Goal: Task Accomplishment & Management: Manage account settings

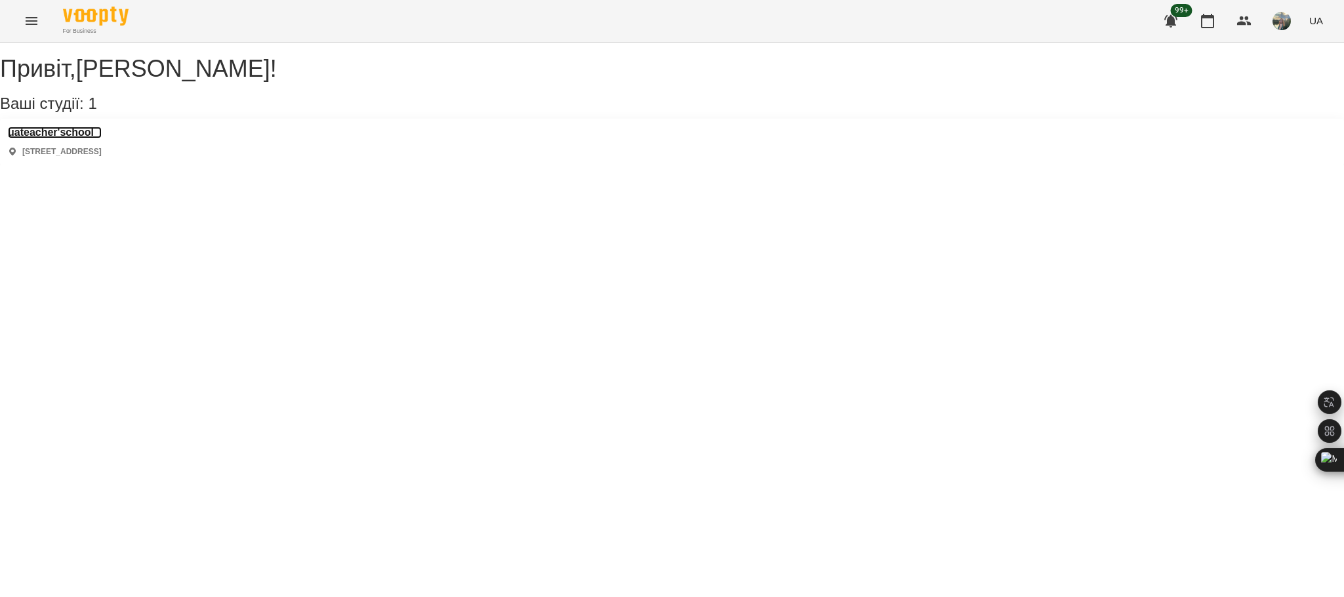
click at [91, 138] on h3 "uateacher'school" at bounding box center [55, 133] width 94 height 12
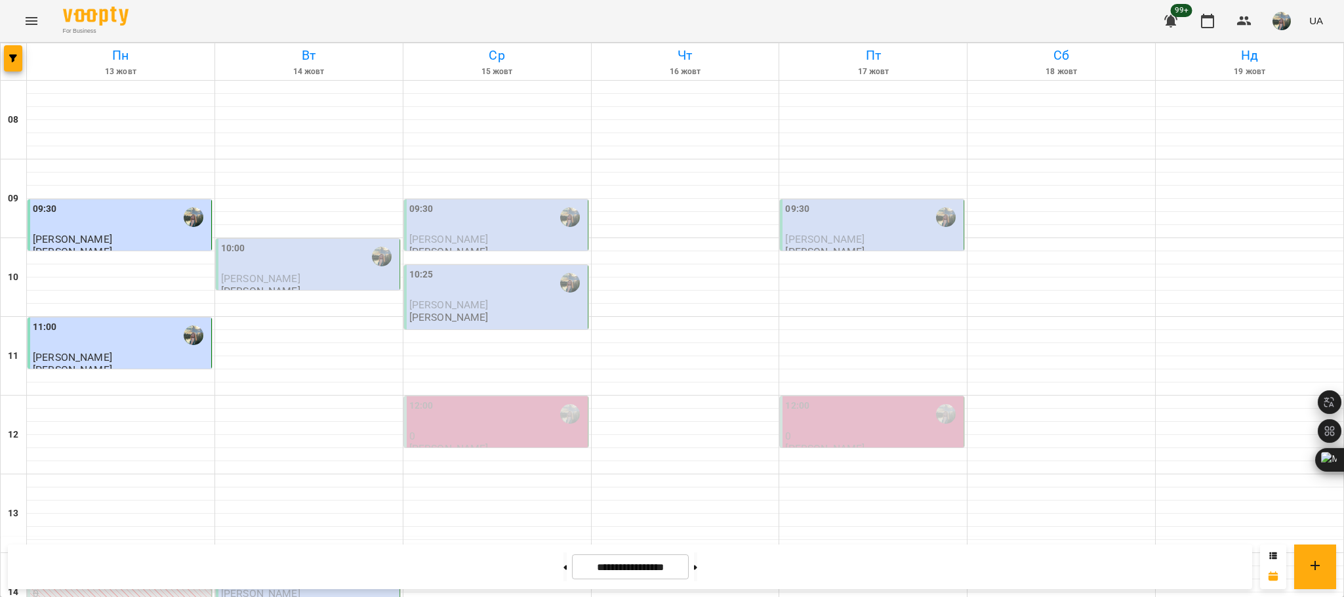
click at [310, 268] on div "10:00" at bounding box center [309, 256] width 176 height 30
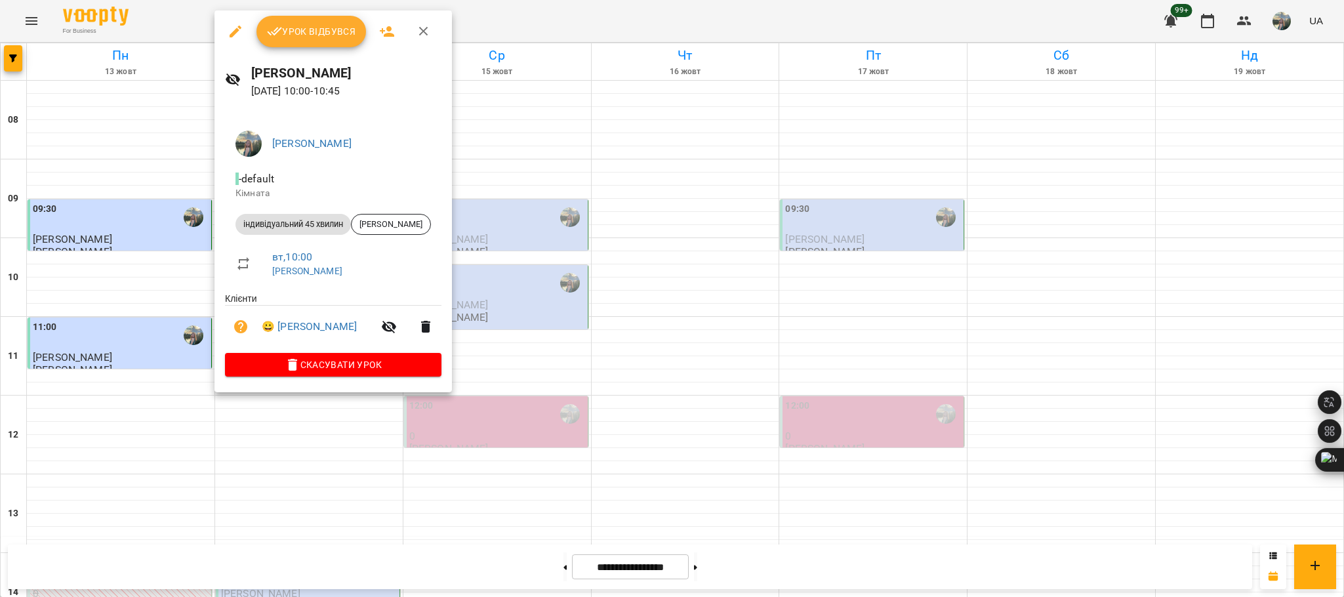
click at [331, 31] on span "Урок відбувся" at bounding box center [311, 32] width 89 height 16
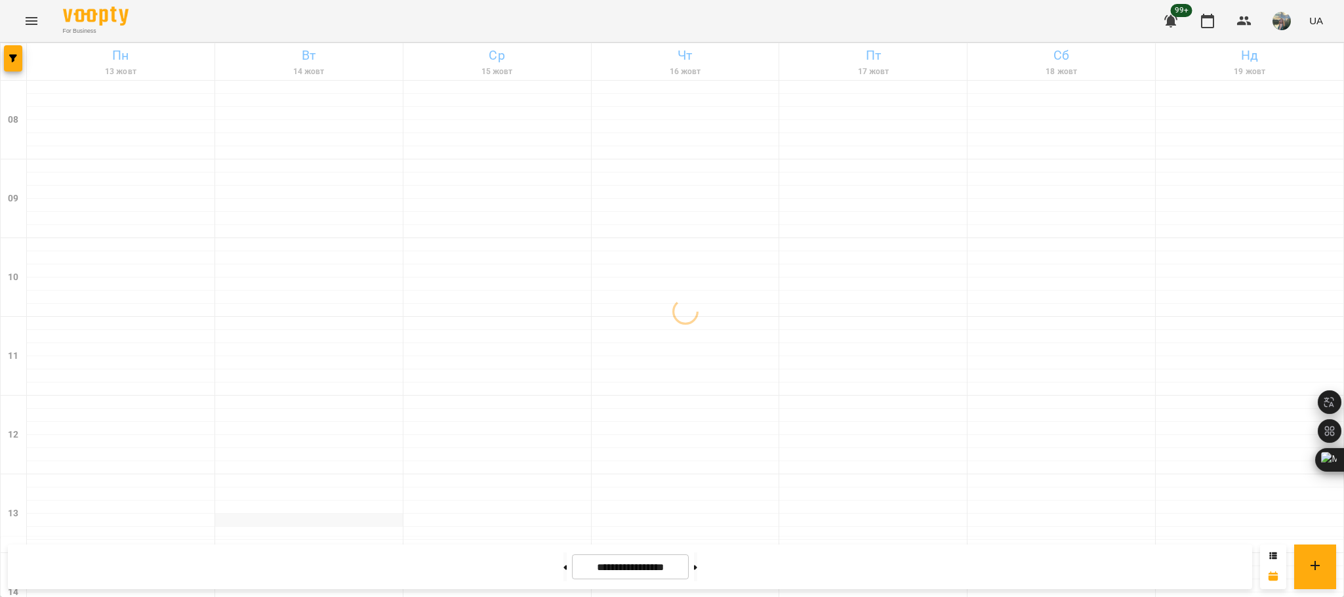
scroll to position [394, 0]
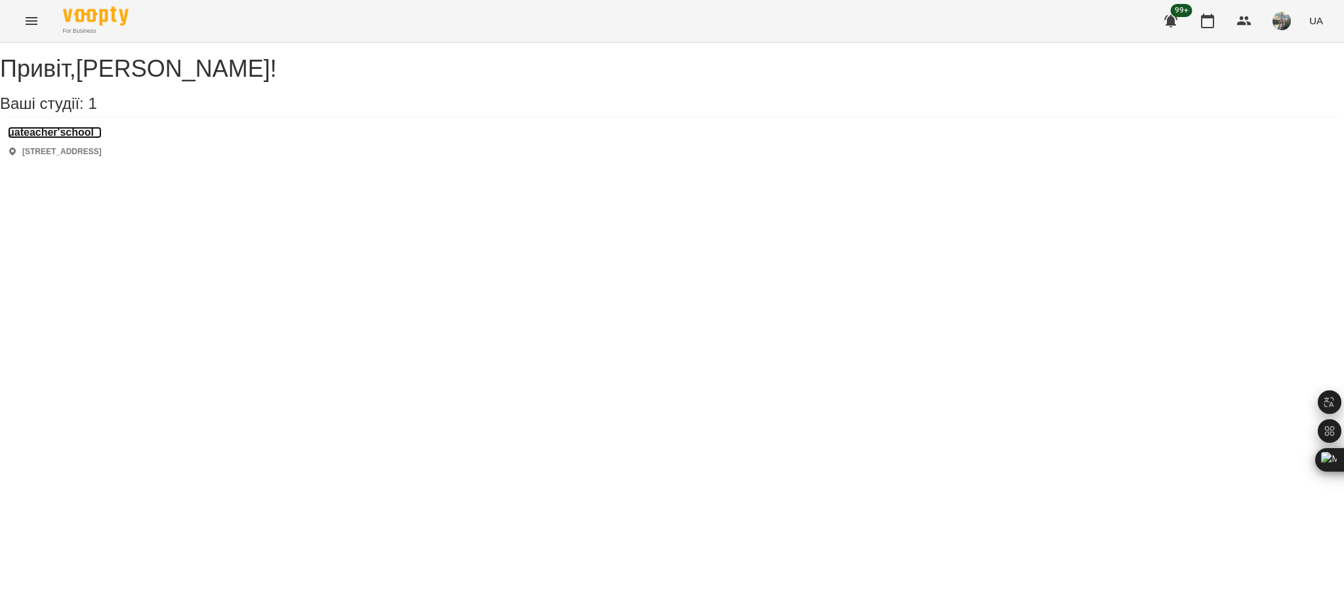
click at [102, 138] on h3 "uateacher'school" at bounding box center [55, 133] width 94 height 12
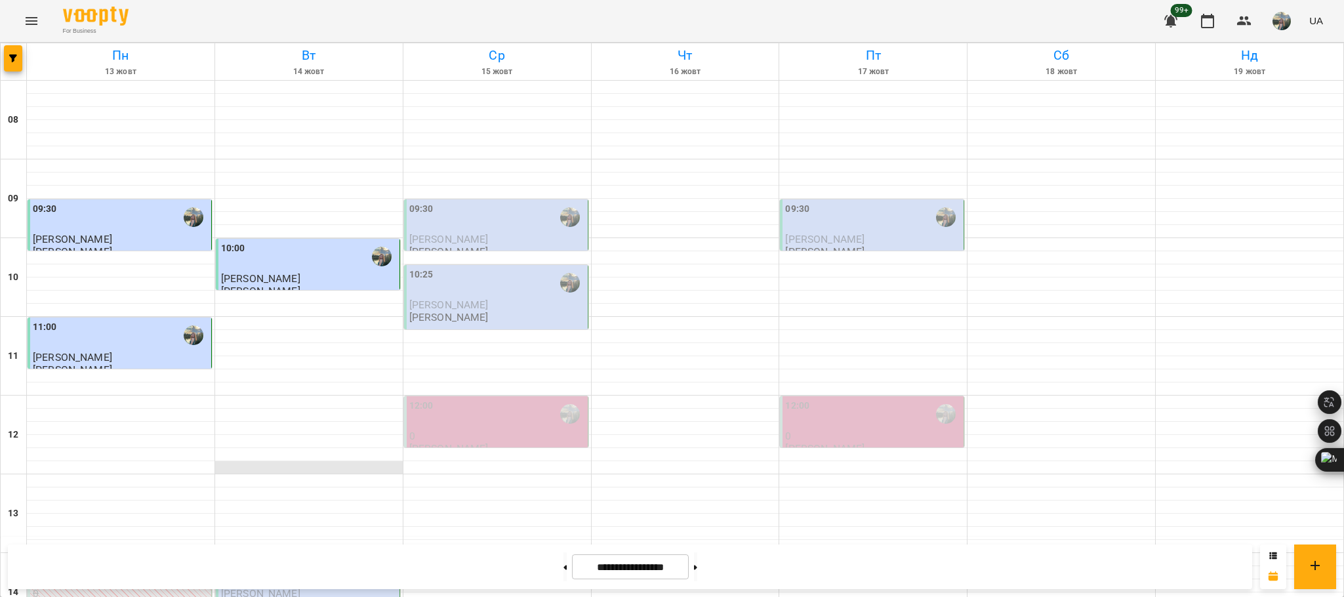
scroll to position [492, 0]
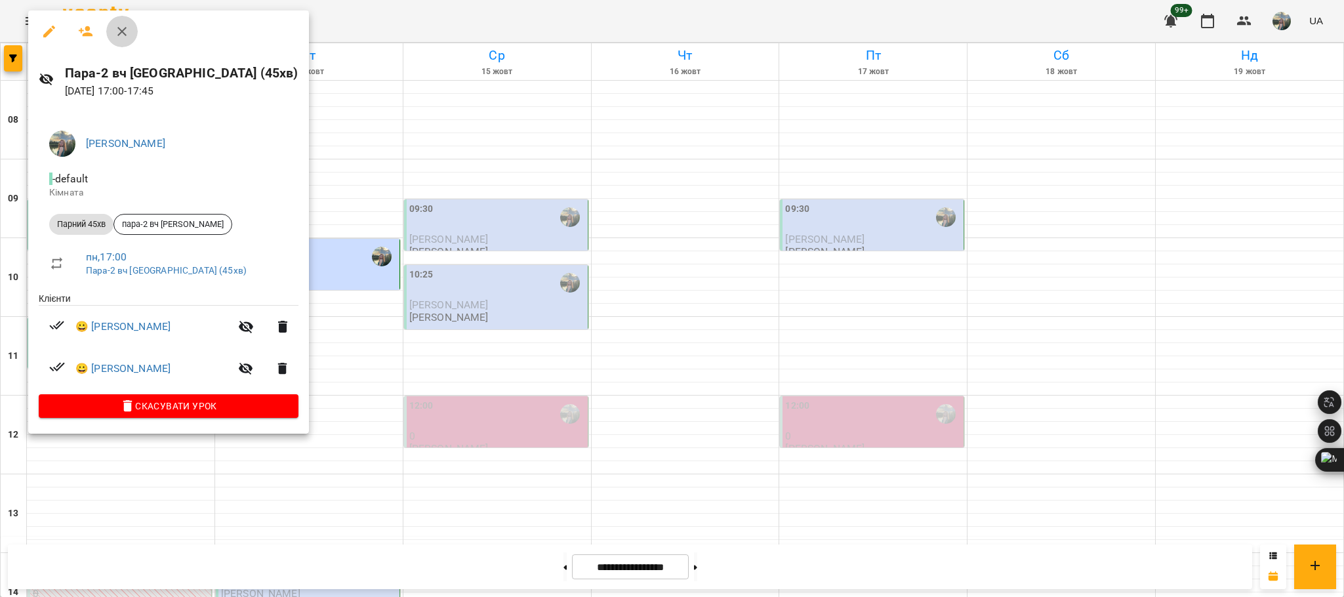
click at [126, 26] on icon "button" at bounding box center [122, 32] width 16 height 16
